Goal: Task Accomplishment & Management: Use online tool/utility

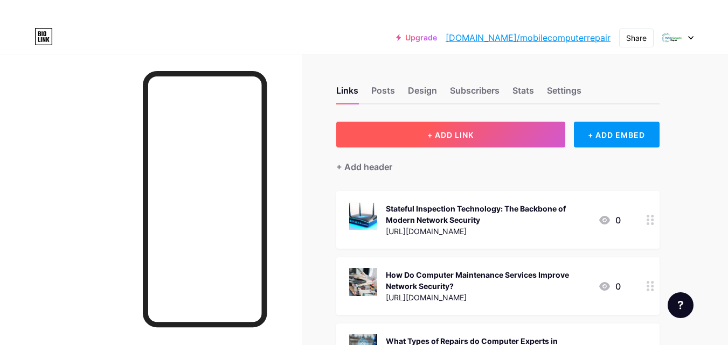
click at [404, 137] on button "+ ADD LINK" at bounding box center [450, 135] width 229 height 26
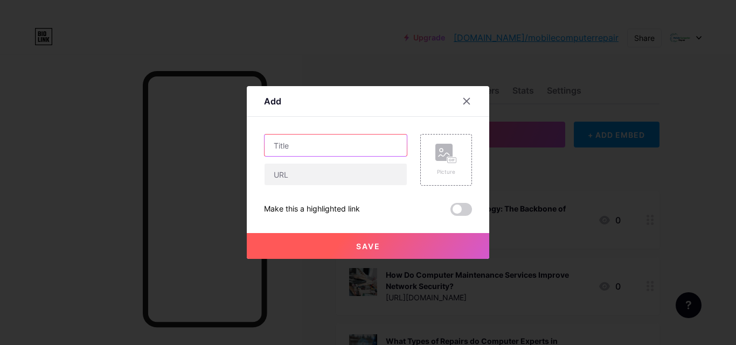
click at [349, 150] on input "text" at bounding box center [336, 146] width 142 height 22
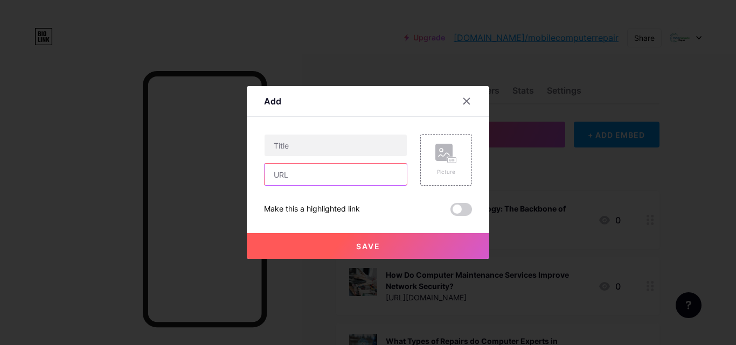
click at [291, 178] on input "text" at bounding box center [336, 175] width 142 height 22
paste input "[URL][DOMAIN_NAME]"
type input "[URL][DOMAIN_NAME]"
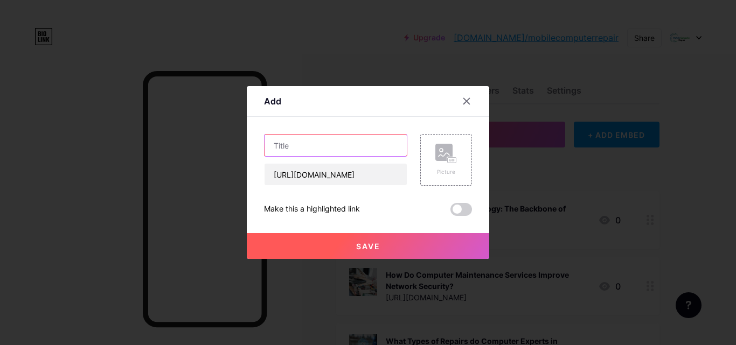
click at [289, 151] on input "text" at bounding box center [336, 146] width 142 height 22
paste input "Repair vs Replacement: The Smart Way to Handle a Damaged Motherboard"
type input "Repair vs Replacement: The Smart Way to Handle a Damaged Motherboard"
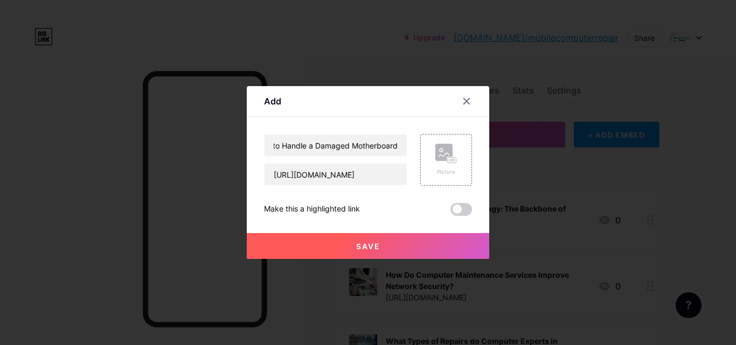
click at [350, 238] on button "Save" at bounding box center [368, 246] width 242 height 26
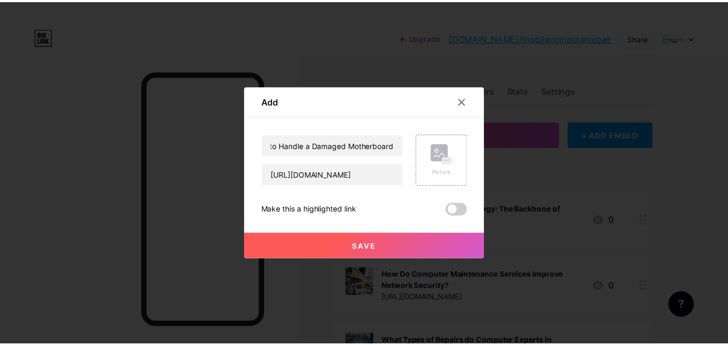
scroll to position [0, 0]
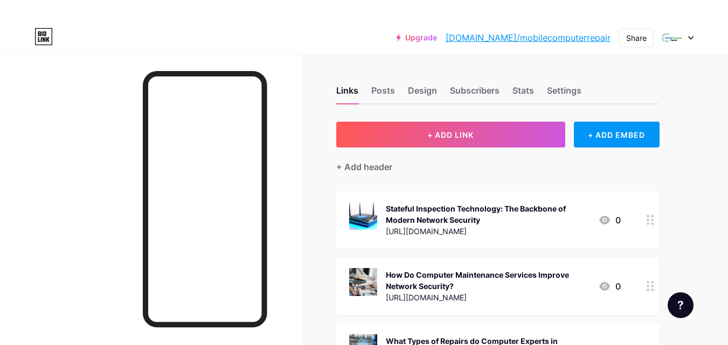
click at [599, 39] on link "[DOMAIN_NAME]/mobilecomputerrepair" at bounding box center [528, 37] width 165 height 13
click at [649, 35] on div "Share" at bounding box center [636, 38] width 34 height 19
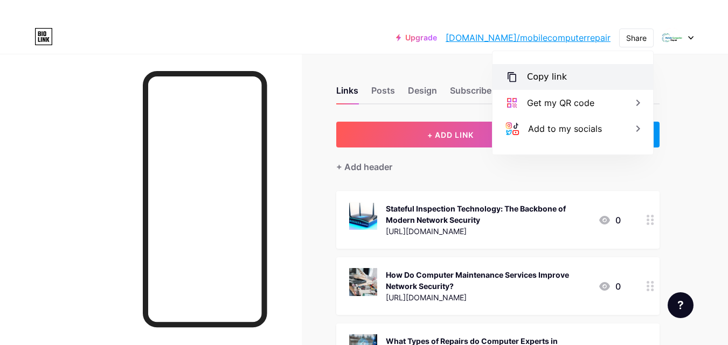
click at [580, 74] on div "Copy link" at bounding box center [573, 77] width 161 height 26
